Goal: Task Accomplishment & Management: Use online tool/utility

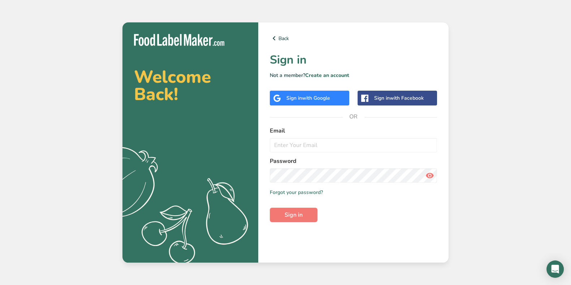
click at [310, 100] on span "with Google" at bounding box center [316, 98] width 28 height 7
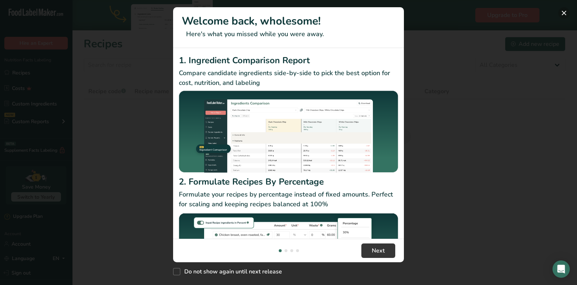
click at [565, 13] on button "New Features" at bounding box center [565, 13] width 12 height 12
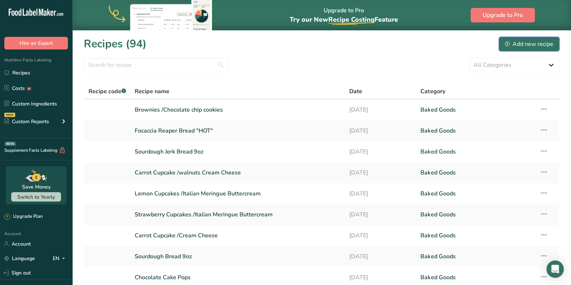
click at [520, 48] on div "Add new recipe" at bounding box center [528, 44] width 48 height 9
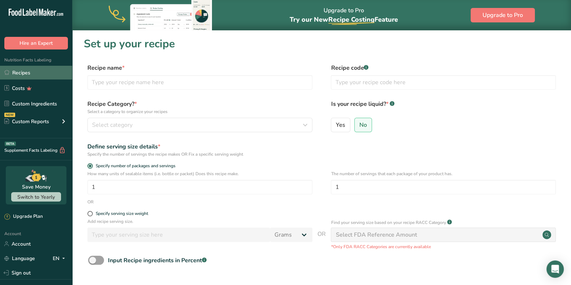
click at [26, 72] on link "Recipes" at bounding box center [36, 73] width 72 height 14
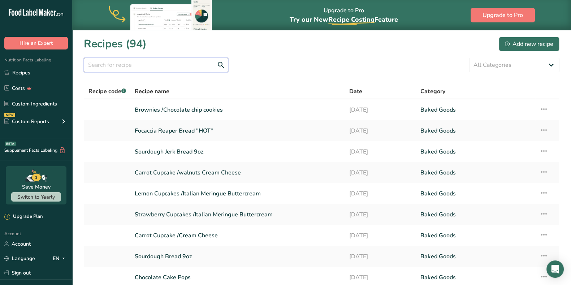
click at [168, 65] on input "text" at bounding box center [156, 65] width 144 height 14
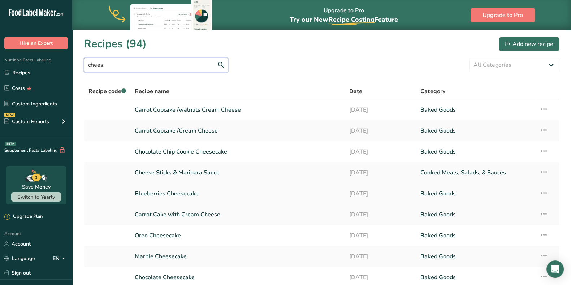
scroll to position [45, 0]
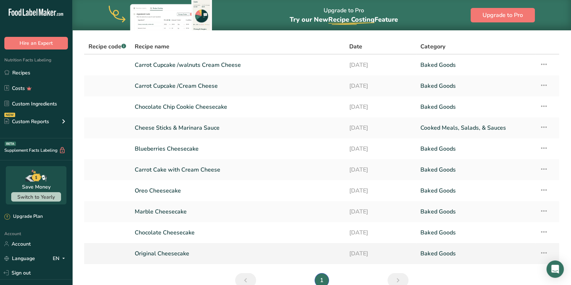
type input "chees"
click at [167, 252] on link "Original Cheesecake" at bounding box center [237, 253] width 205 height 15
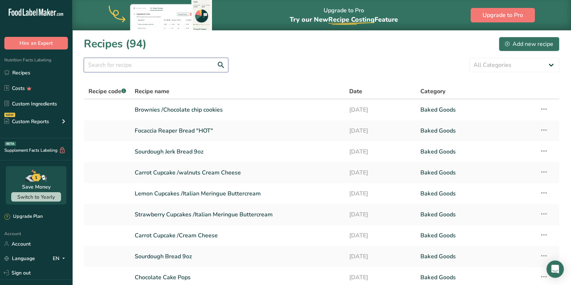
click at [150, 68] on input "text" at bounding box center [156, 65] width 144 height 14
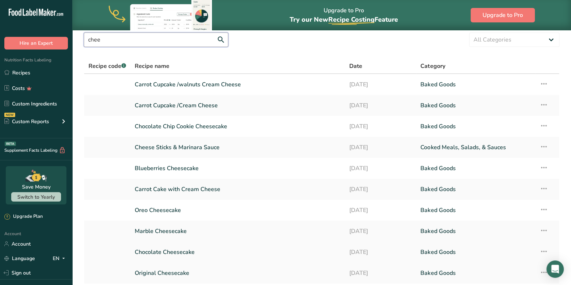
scroll to position [45, 0]
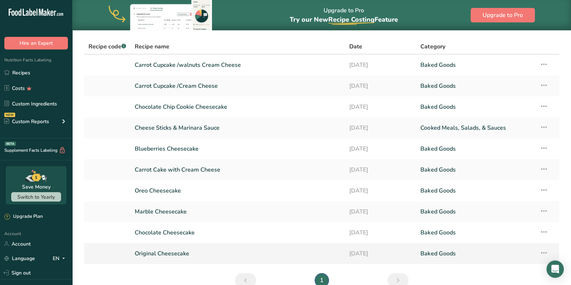
type input "chee"
click at [546, 253] on icon at bounding box center [543, 252] width 9 height 13
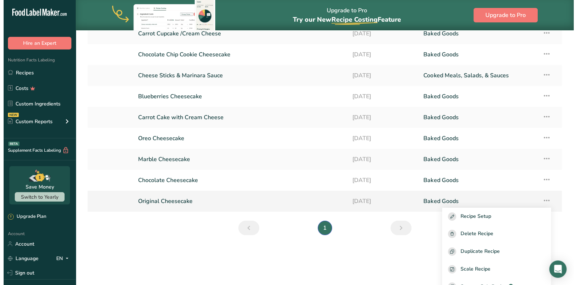
scroll to position [90, 0]
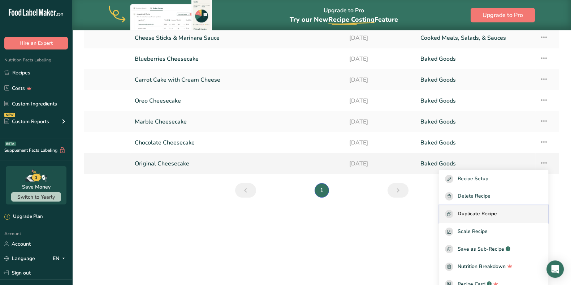
click at [480, 216] on span "Duplicate Recipe" at bounding box center [476, 214] width 39 height 8
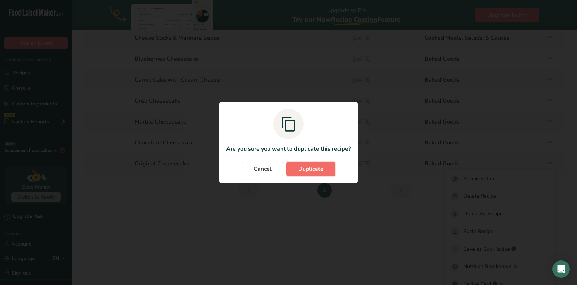
click at [307, 170] on span "Duplicate" at bounding box center [310, 169] width 25 height 9
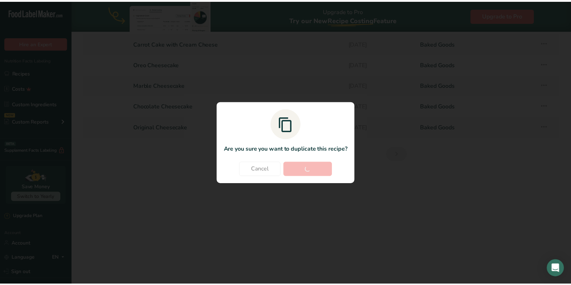
scroll to position [0, 0]
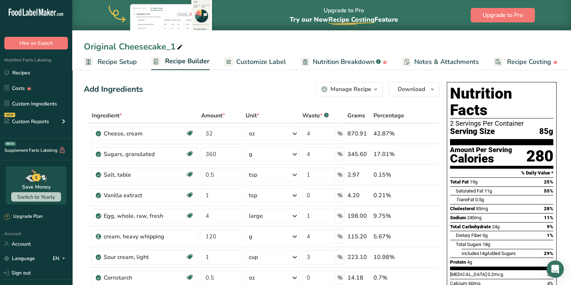
click at [181, 49] on icon at bounding box center [179, 47] width 6 height 10
drag, startPoint x: 176, startPoint y: 49, endPoint x: 87, endPoint y: 42, distance: 88.6
click at [87, 42] on input "Original Cheesecake_1" at bounding box center [321, 46] width 475 height 13
type input "O"
type input "Key Lime Pie"
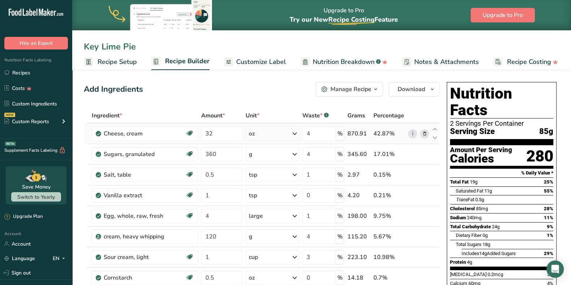
click at [426, 134] on icon at bounding box center [423, 134] width 5 height 8
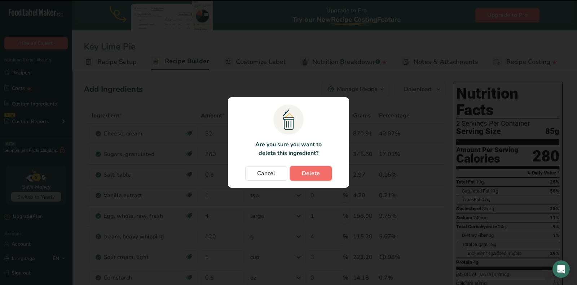
click at [317, 176] on span "Delete" at bounding box center [311, 173] width 18 height 9
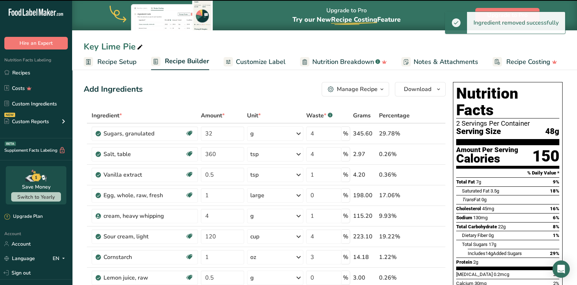
type input "360"
type input "0.5"
type input "1"
type input "0"
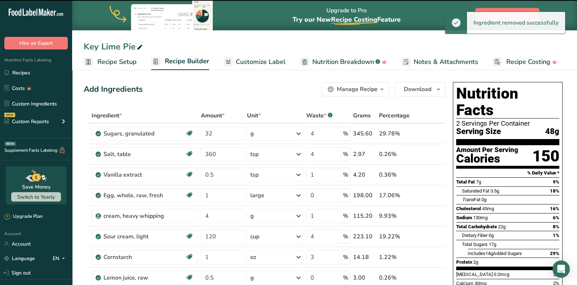
type input "4"
type input "1"
type input "120"
type input "4"
type input "1"
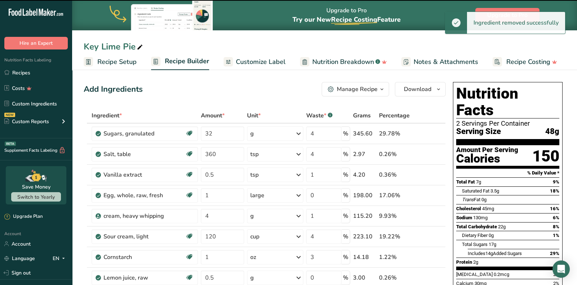
type input "3"
type input "0.5"
type input "0"
type input "3"
type input "190"
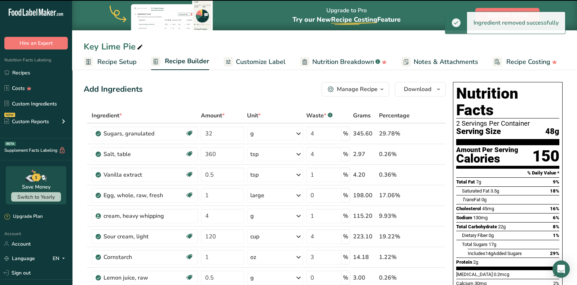
type input "4"
type input "75"
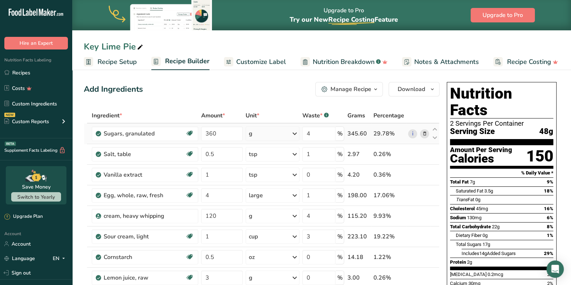
click at [288, 133] on div "g" at bounding box center [272, 133] width 54 height 14
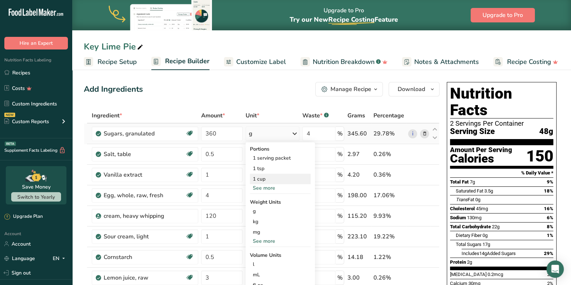
click at [283, 179] on div "1 cup" at bounding box center [280, 179] width 61 height 10
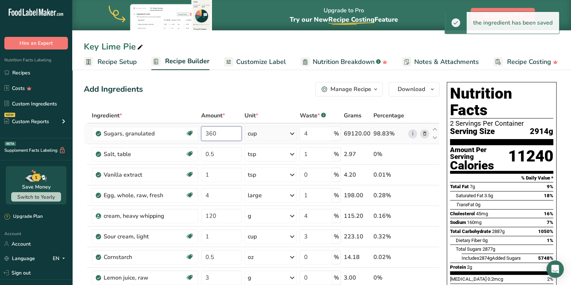
click at [231, 136] on input "360" at bounding box center [221, 133] width 40 height 14
type input "3"
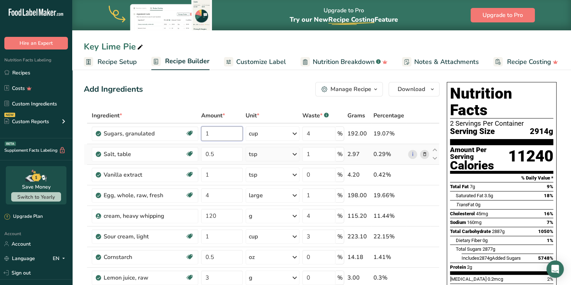
type input "1"
click at [424, 152] on div "Ingredient * Amount * Unit * Waste * .a-a{fill:#347362;}.b-a{fill:#fff;} Grams …" at bounding box center [261, 251] width 355 height 287
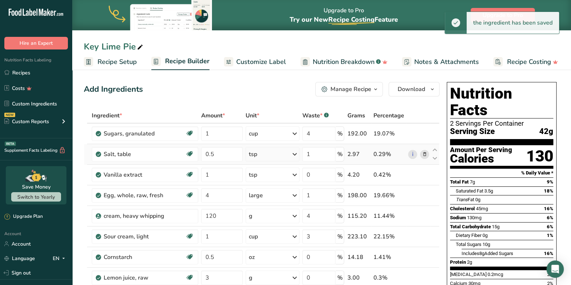
click at [426, 154] on icon at bounding box center [423, 154] width 5 height 8
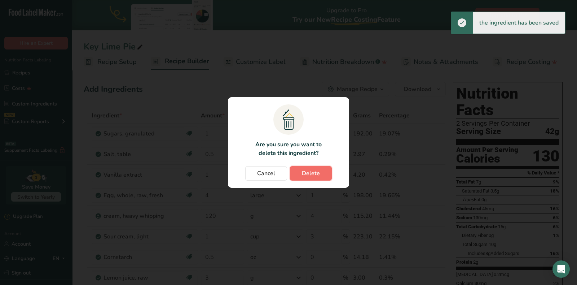
click at [312, 172] on span "Delete" at bounding box center [311, 173] width 18 height 9
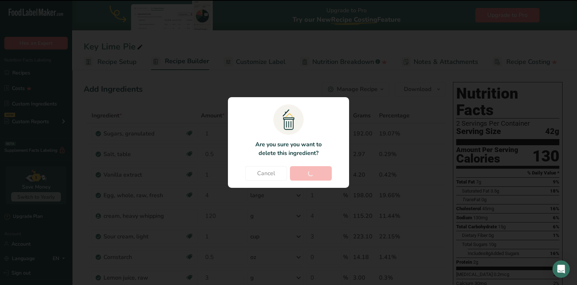
type input "1"
type input "0"
type input "4"
type input "1"
type input "120"
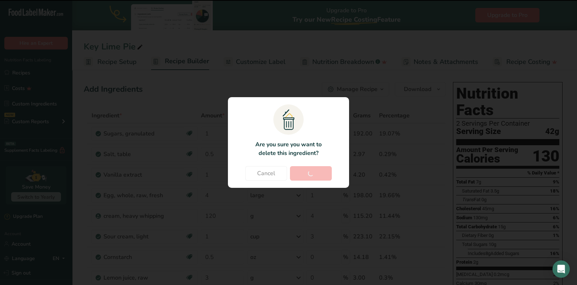
type input "4"
type input "1"
type input "3"
type input "0.5"
type input "0"
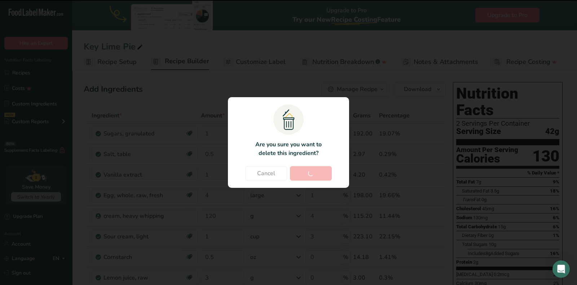
type input "3"
type input "190"
type input "4"
type input "75"
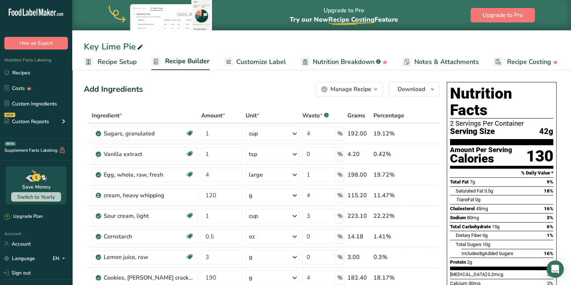
click at [426, 155] on icon at bounding box center [423, 154] width 5 height 8
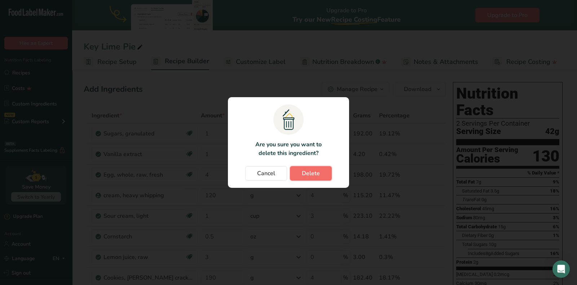
click at [307, 172] on span "Delete" at bounding box center [311, 173] width 18 height 9
type input "4"
type input "1"
type input "120"
type input "4"
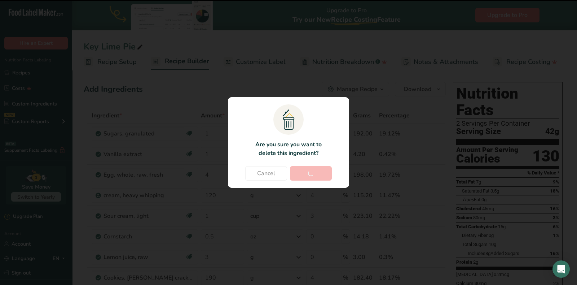
type input "1"
type input "3"
type input "0.5"
type input "0"
type input "3"
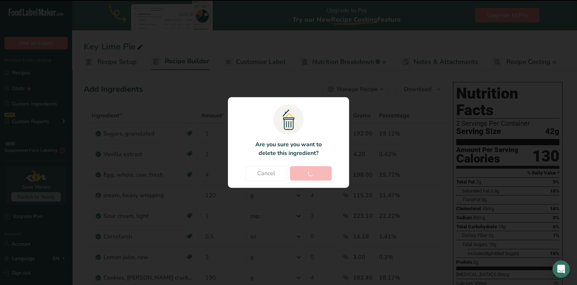
type input "190"
type input "4"
type input "75"
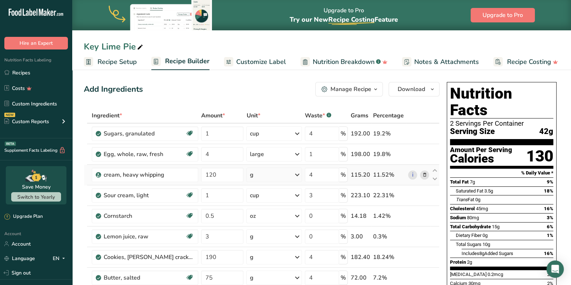
click at [425, 174] on icon at bounding box center [423, 175] width 5 height 8
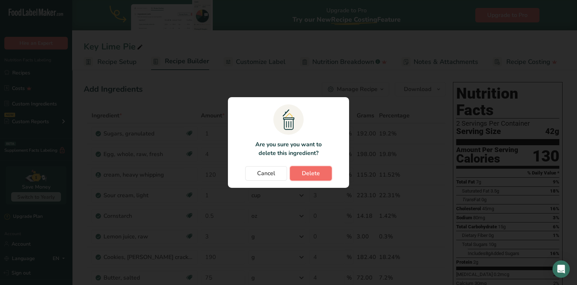
click at [305, 173] on span "Delete" at bounding box center [311, 173] width 18 height 9
type input "1"
type input "3"
type input "0.5"
type input "0"
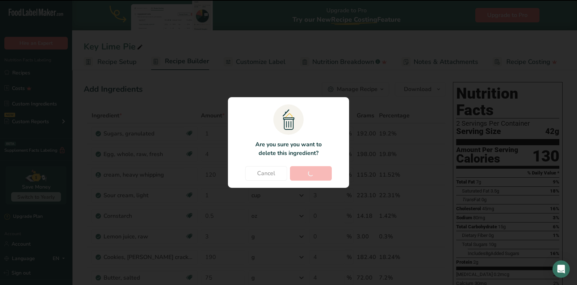
type input "3"
type input "190"
type input "4"
type input "75"
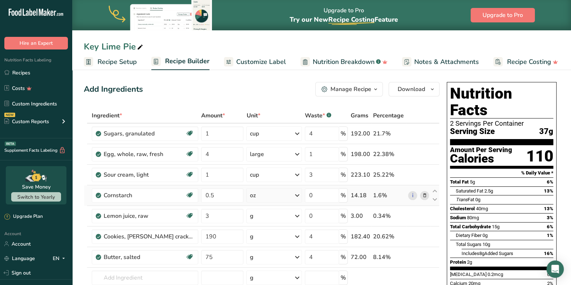
click at [424, 197] on icon at bounding box center [423, 196] width 5 height 8
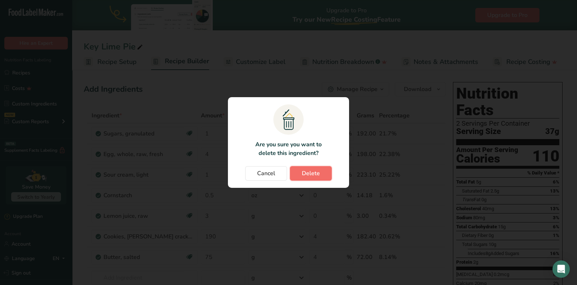
click at [309, 172] on span "Delete" at bounding box center [311, 173] width 18 height 9
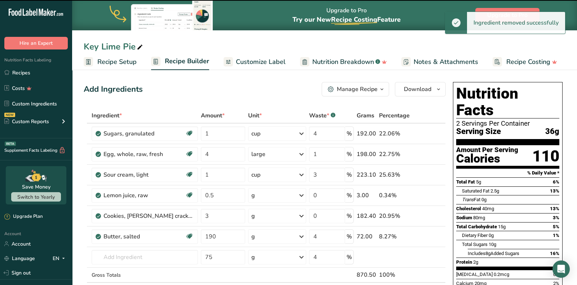
type input "3"
type input "190"
type input "4"
type input "75"
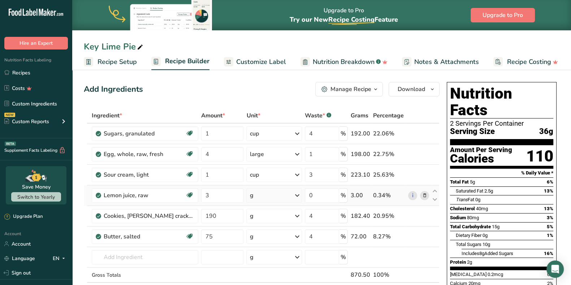
click at [424, 197] on icon at bounding box center [423, 196] width 5 height 8
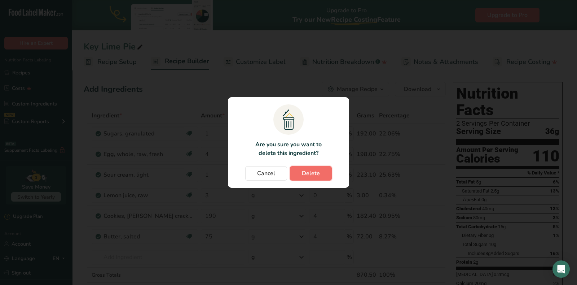
click at [327, 176] on button "Delete" at bounding box center [311, 173] width 42 height 14
type input "190"
type input "4"
type input "75"
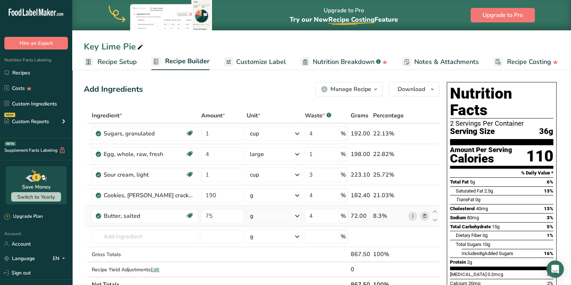
click at [292, 214] on div "g" at bounding box center [274, 216] width 56 height 14
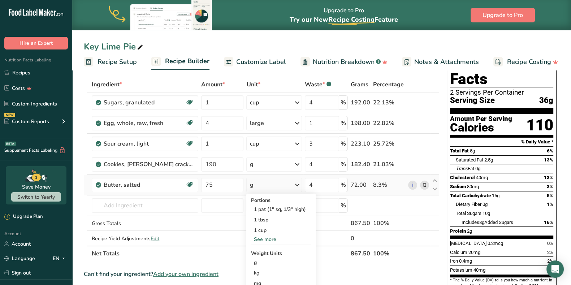
scroll to position [45, 0]
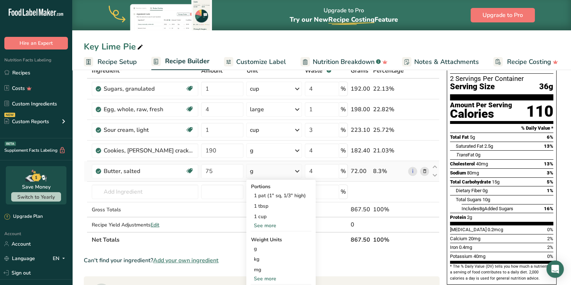
click at [292, 214] on div "1 cup" at bounding box center [280, 216] width 61 height 10
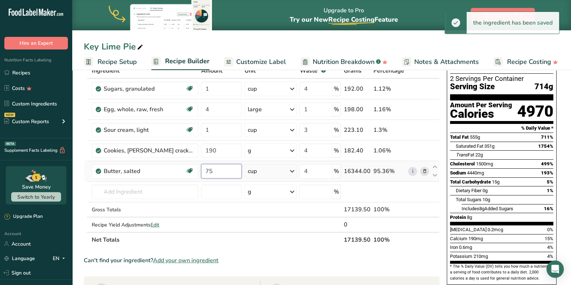
click at [232, 171] on input "75" at bounding box center [221, 171] width 40 height 14
type input "7"
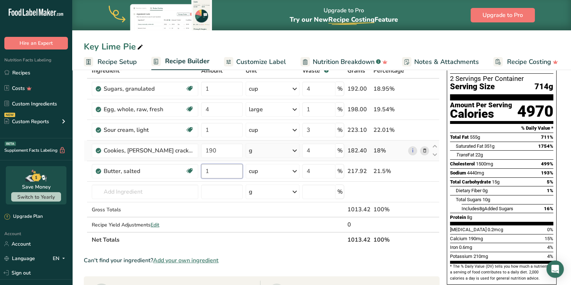
type input "1"
click at [270, 152] on div "Ingredient * Amount * Unit * Waste * .a-a{fill:#347362;}.b-a{fill:#fff;} Grams …" at bounding box center [261, 155] width 355 height 184
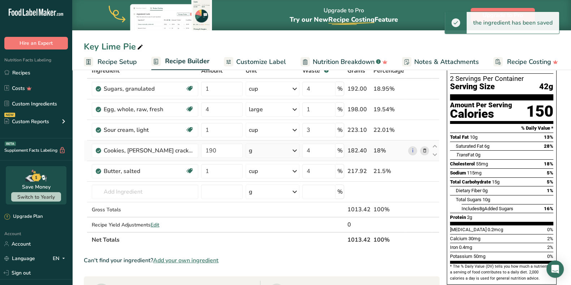
click at [270, 152] on div "g" at bounding box center [272, 150] width 54 height 14
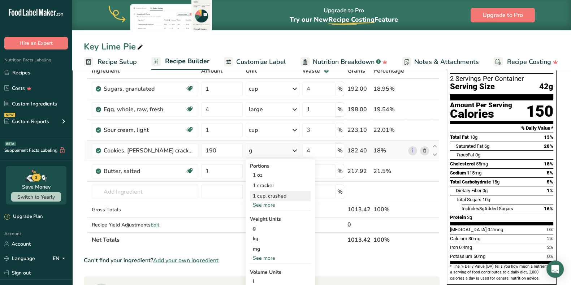
click at [259, 195] on div "1 cup, crushed" at bounding box center [280, 196] width 61 height 10
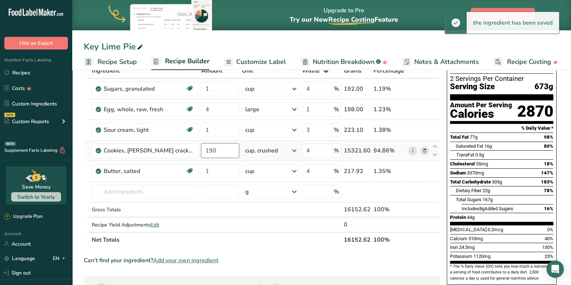
click at [227, 149] on input "190" at bounding box center [220, 150] width 38 height 14
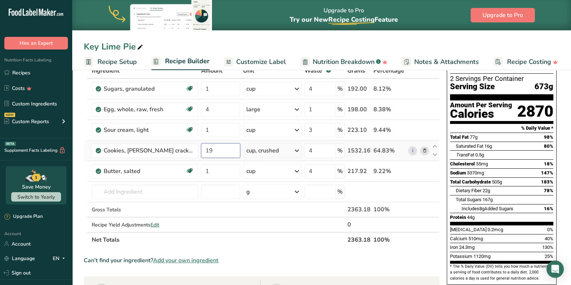
type input "1"
type input "3"
click at [148, 192] on div "Ingredient * Amount * Unit * Waste * .a-a{fill:#347362;}.b-a{fill:#fff;} Grams …" at bounding box center [261, 155] width 355 height 184
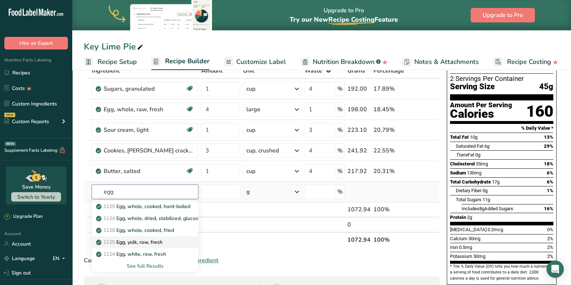
type input "egg"
click at [159, 238] on p "1125 Egg, yolk, raw, fresh" at bounding box center [129, 242] width 65 height 8
type input "Egg, yolk, raw, fresh"
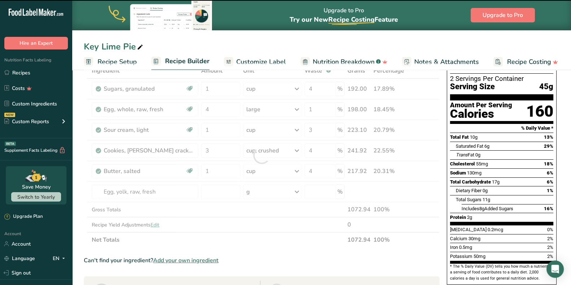
type input "0"
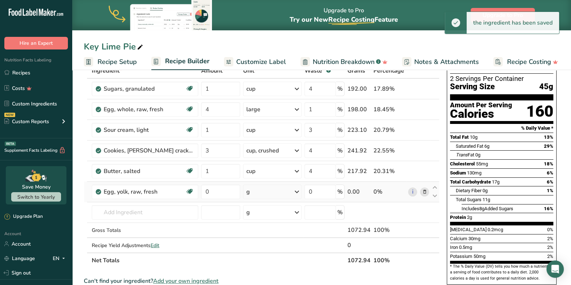
click at [271, 195] on div "g" at bounding box center [272, 191] width 58 height 14
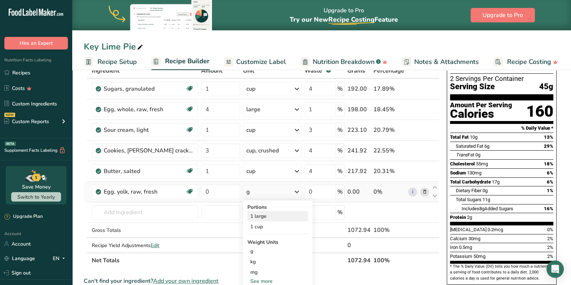
click at [272, 215] on div "1 large" at bounding box center [277, 216] width 61 height 10
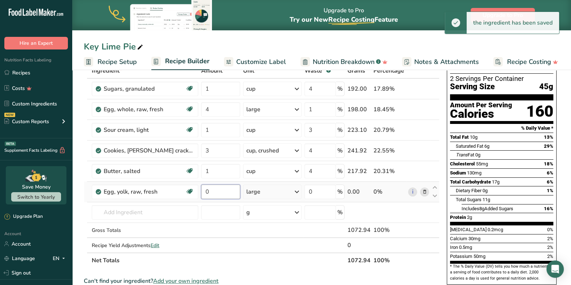
click at [234, 194] on input "0" at bounding box center [220, 191] width 39 height 14
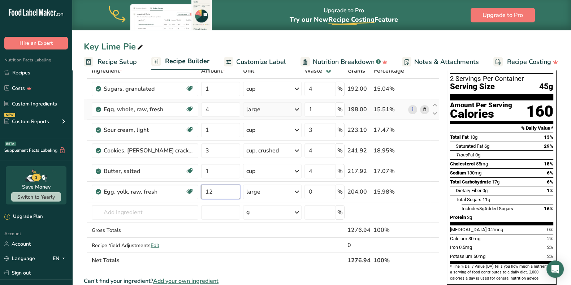
type input "12"
click at [426, 110] on div "Ingredient * Amount * Unit * Waste * .a-a{fill:#347362;}.b-a{fill:#fff;} Grams …" at bounding box center [261, 165] width 355 height 205
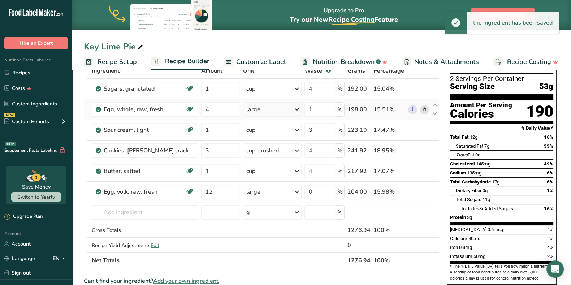
click at [423, 111] on icon at bounding box center [423, 110] width 5 height 8
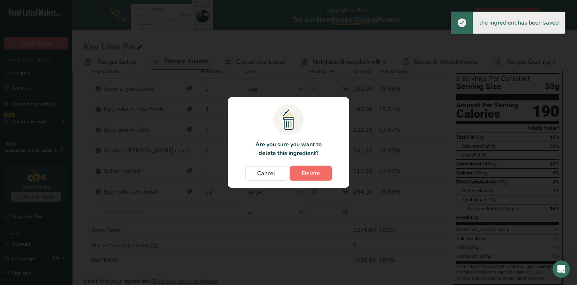
click at [311, 171] on span "Delete" at bounding box center [311, 173] width 18 height 9
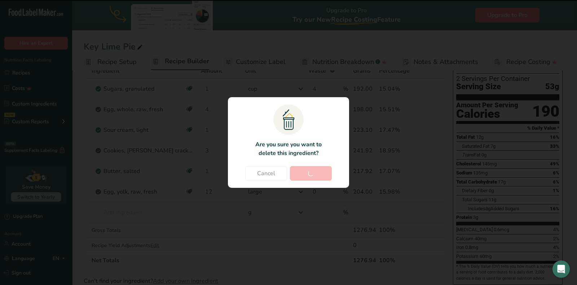
type input "1"
type input "3"
type input "4"
type input "1"
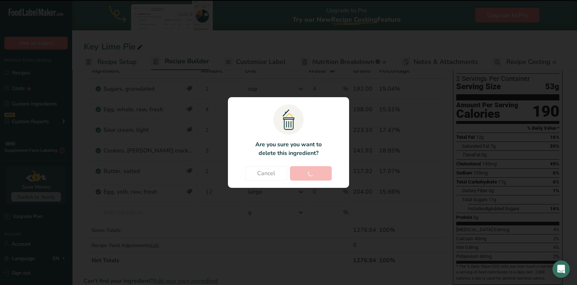
type input "12"
type input "0"
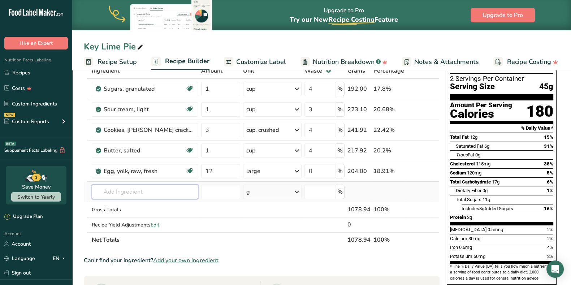
click at [156, 191] on input "text" at bounding box center [145, 191] width 106 height 14
click at [115, 190] on input "key lime j" at bounding box center [145, 191] width 106 height 14
click at [146, 191] on input "keylime j" at bounding box center [145, 191] width 106 height 14
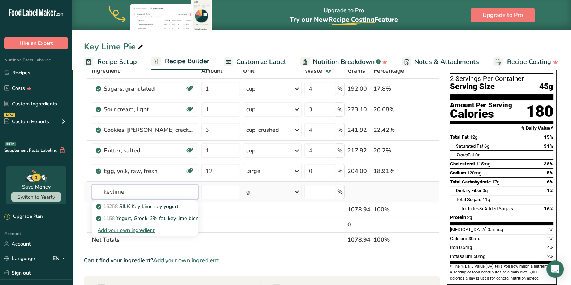
drag, startPoint x: 112, startPoint y: 193, endPoint x: 129, endPoint y: 193, distance: 17.7
click at [112, 193] on input "keylime" at bounding box center [145, 191] width 106 height 14
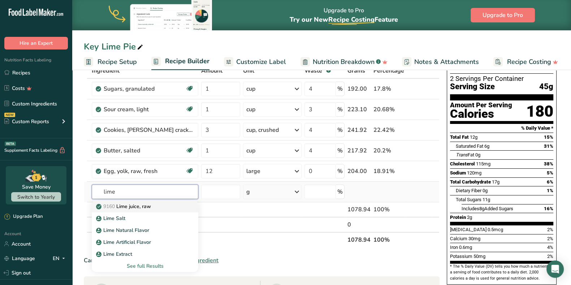
type input "lime"
click at [148, 205] on p "9160 Lime juice, raw" at bounding box center [123, 206] width 53 height 8
type input "Lime juice, raw"
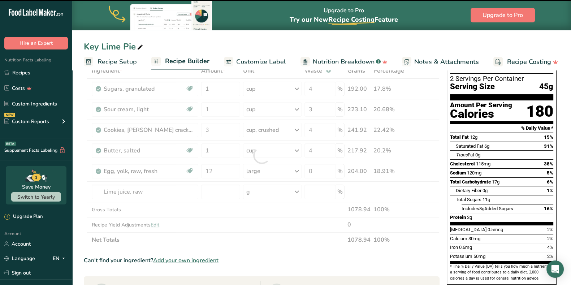
type input "0"
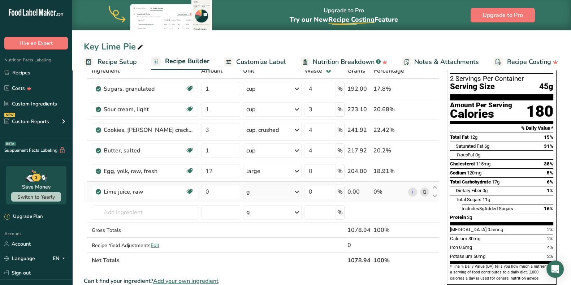
click at [294, 192] on icon at bounding box center [296, 191] width 9 height 13
click at [288, 213] on div "1 cup" at bounding box center [277, 216] width 61 height 10
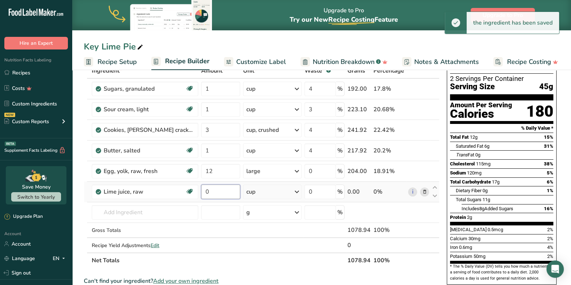
click at [232, 192] on input "0" at bounding box center [220, 191] width 39 height 14
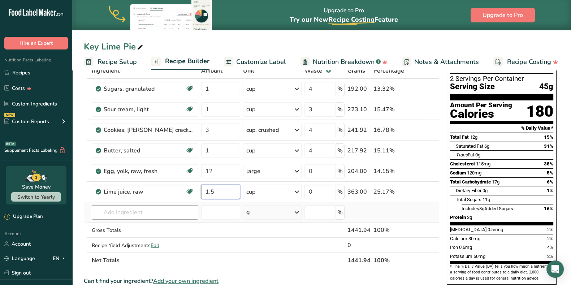
type input "1.5"
click at [170, 216] on div "Ingredient * Amount * Unit * Waste * .a-a{fill:#347362;}.b-a{fill:#fff;} Grams …" at bounding box center [261, 165] width 355 height 205
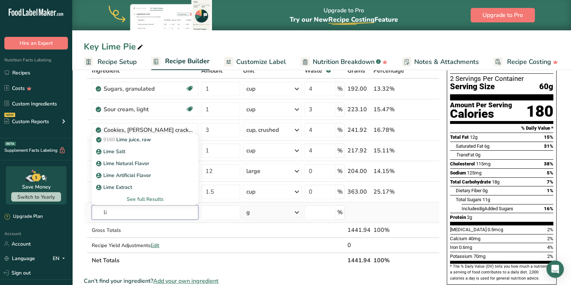
type input "l"
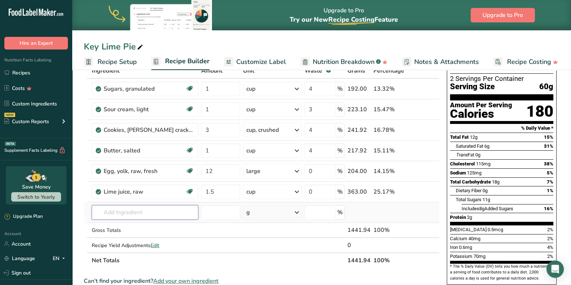
click at [140, 214] on input "text" at bounding box center [145, 212] width 106 height 14
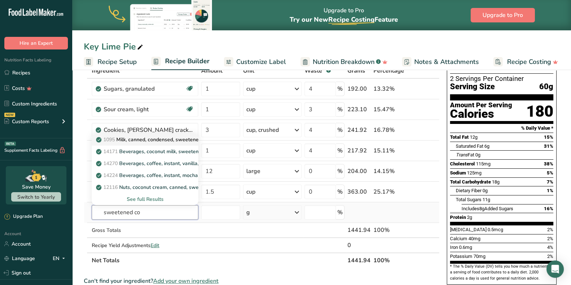
type input "sweetened co"
click at [161, 139] on p "1095 Milk, canned, condensed, sweetened" at bounding box center [149, 140] width 104 height 8
type input "Milk, canned, condensed, sweetened"
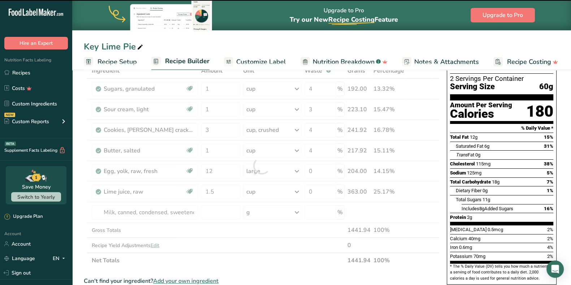
type input "0"
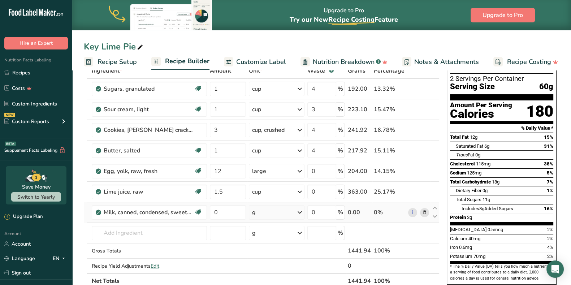
click at [267, 214] on div "g" at bounding box center [277, 212] width 56 height 14
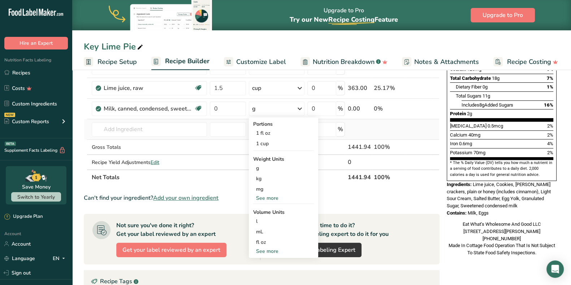
scroll to position [135, 0]
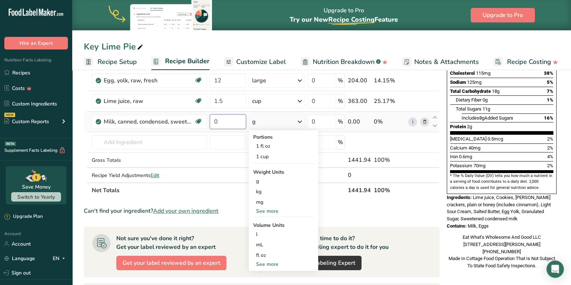
click at [232, 126] on input "0" at bounding box center [228, 121] width 36 height 14
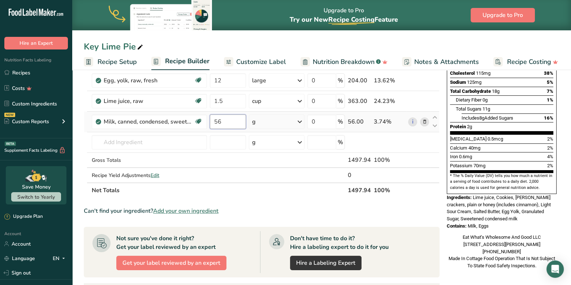
type input "56"
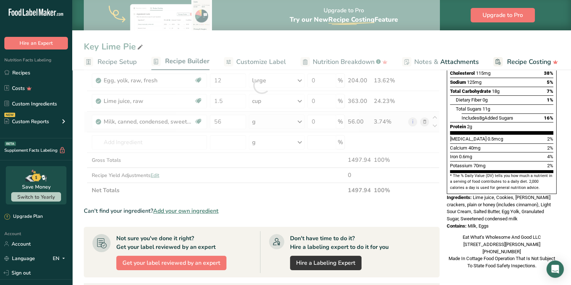
click at [272, 123] on div "Ingredient * Amount * Unit * Waste * .a-a{fill:#347362;}.b-a{fill:#fff;} Grams …" at bounding box center [261, 85] width 355 height 225
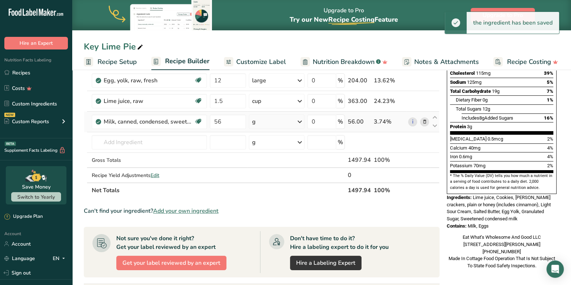
click at [294, 121] on div "g" at bounding box center [277, 121] width 56 height 14
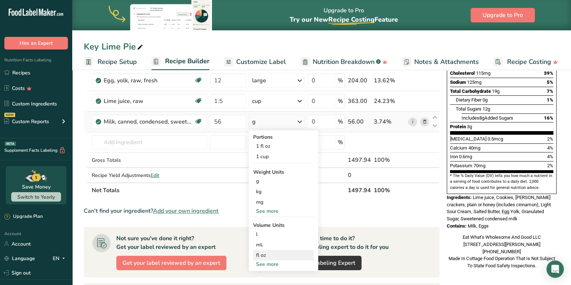
click at [258, 256] on div "fl oz" at bounding box center [283, 255] width 55 height 8
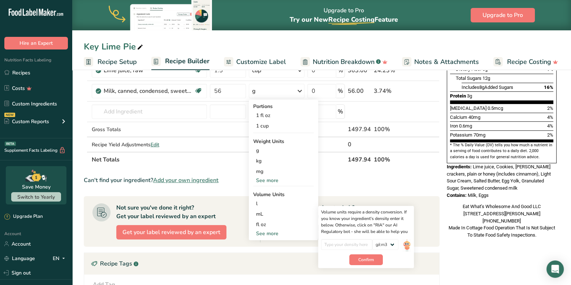
scroll to position [180, 0]
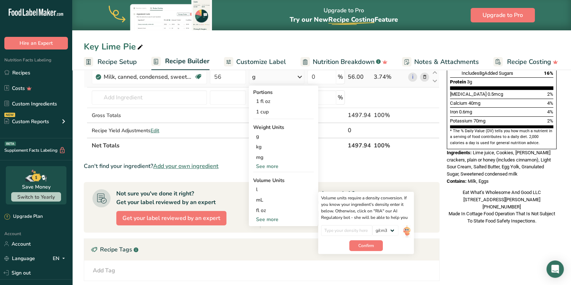
click at [266, 165] on div "See more" at bounding box center [283, 166] width 61 height 8
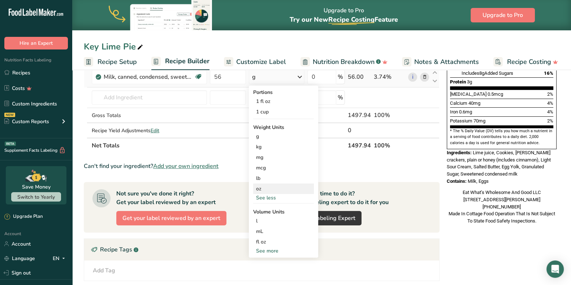
click at [277, 188] on div "oz" at bounding box center [283, 188] width 61 height 10
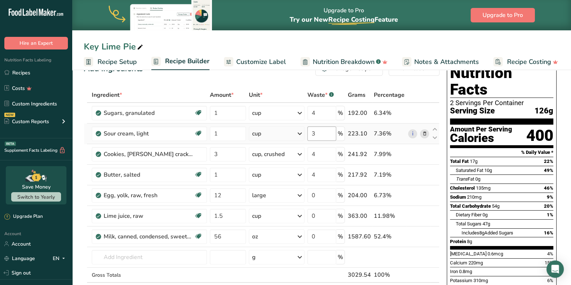
scroll to position [0, 0]
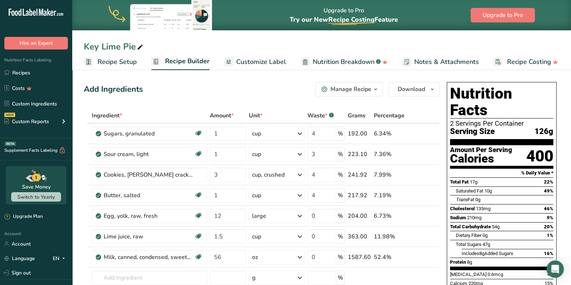
click at [118, 64] on span "Recipe Setup" at bounding box center [116, 62] width 39 height 10
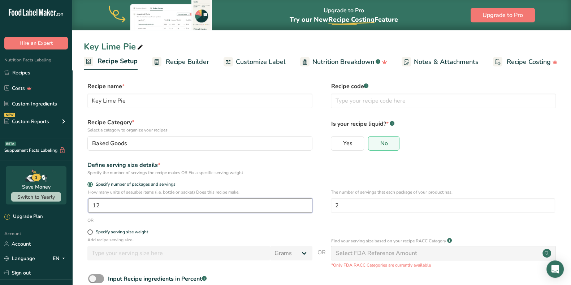
click at [170, 206] on input "12" at bounding box center [200, 205] width 224 height 14
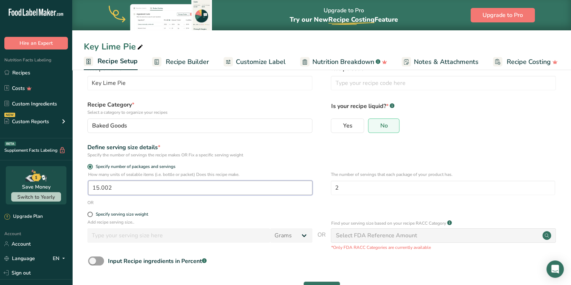
scroll to position [45, 0]
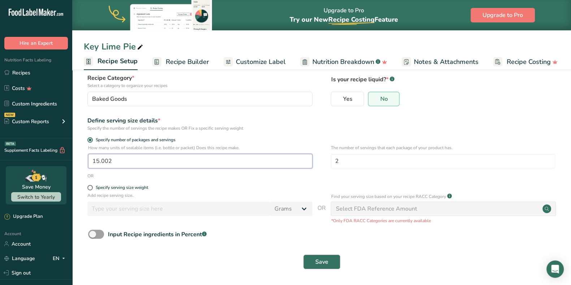
type input "15.002"
click at [329, 261] on button "Save" at bounding box center [321, 261] width 37 height 14
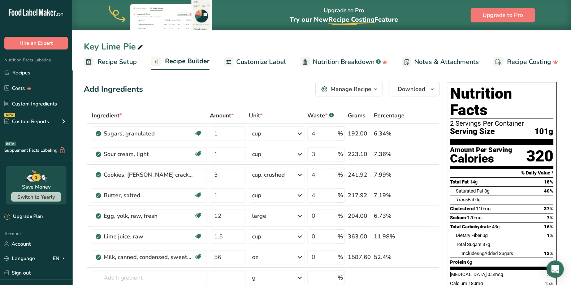
click at [123, 60] on span "Recipe Setup" at bounding box center [116, 62] width 39 height 10
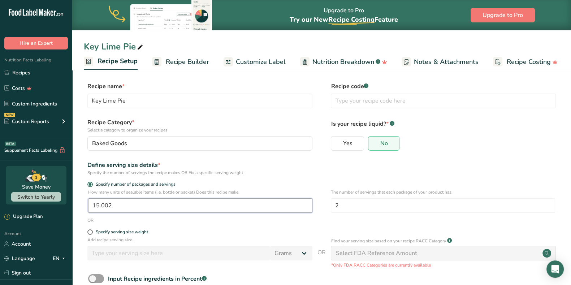
click at [124, 211] on input "15.002" at bounding box center [200, 205] width 224 height 14
type input "1"
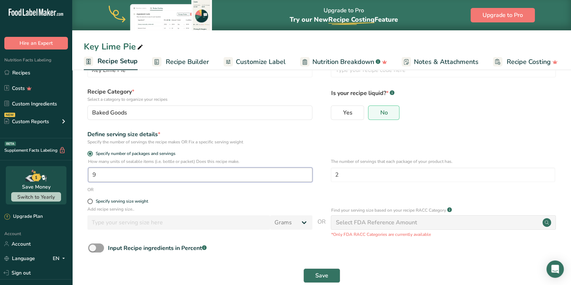
scroll to position [45, 0]
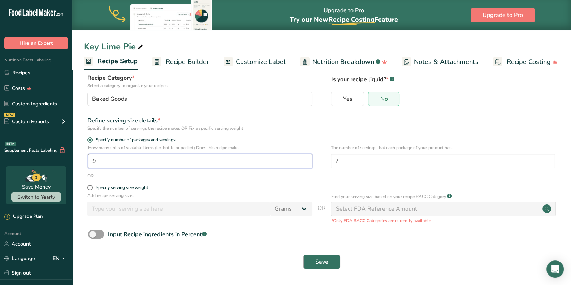
type input "9"
click at [317, 262] on span "Save" at bounding box center [321, 261] width 13 height 9
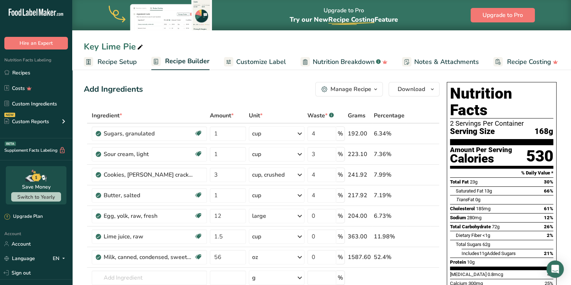
click at [121, 58] on span "Recipe Setup" at bounding box center [116, 62] width 39 height 10
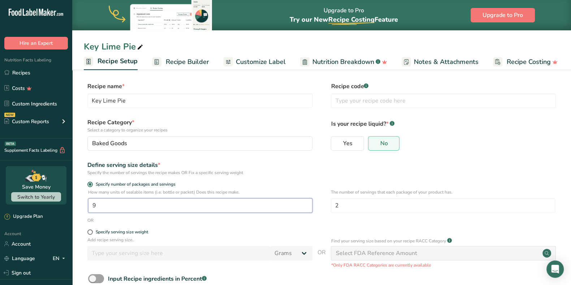
click at [146, 205] on input "9" at bounding box center [200, 205] width 224 height 14
type input "1"
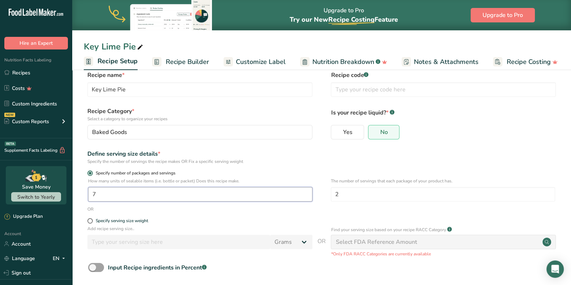
scroll to position [45, 0]
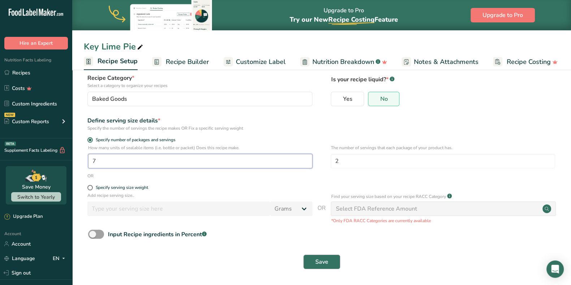
type input "7"
click at [332, 263] on button "Save" at bounding box center [321, 261] width 37 height 14
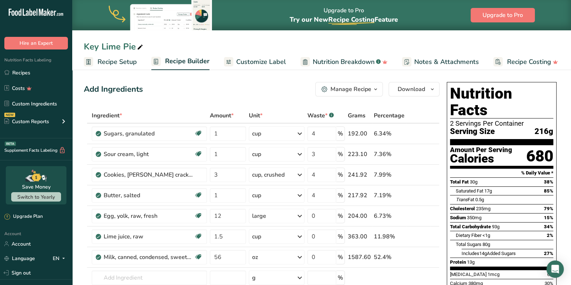
drag, startPoint x: 135, startPoint y: 47, endPoint x: 83, endPoint y: 46, distance: 51.6
click at [83, 46] on div "Key Lime Pie" at bounding box center [321, 46] width 498 height 13
copy div "Key Lime Pie"
click at [410, 93] on button "Download" at bounding box center [413, 89] width 51 height 14
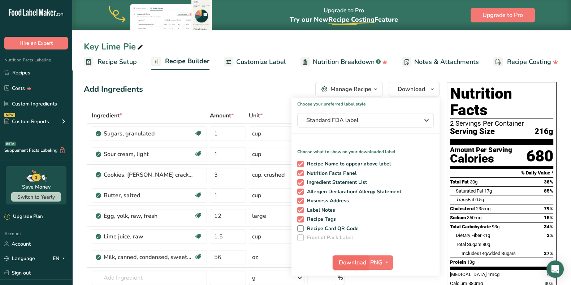
click at [350, 262] on span "Download" at bounding box center [351, 262] width 27 height 9
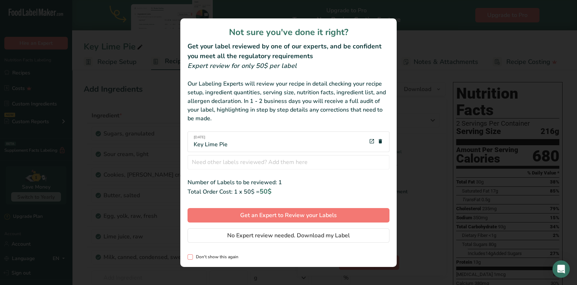
click at [191, 258] on span "review labels modal" at bounding box center [190, 256] width 5 height 5
click at [191, 258] on input "Don't show this again" at bounding box center [190, 256] width 5 height 5
checkbox input "true"
click at [245, 235] on span "No Expert review needed. Download my Label" at bounding box center [288, 235] width 123 height 9
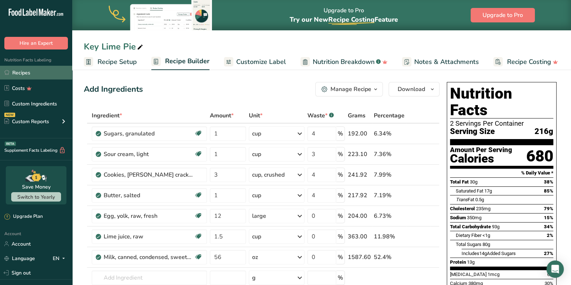
click at [18, 72] on link "Recipes" at bounding box center [36, 73] width 72 height 14
